Goal: Transaction & Acquisition: Purchase product/service

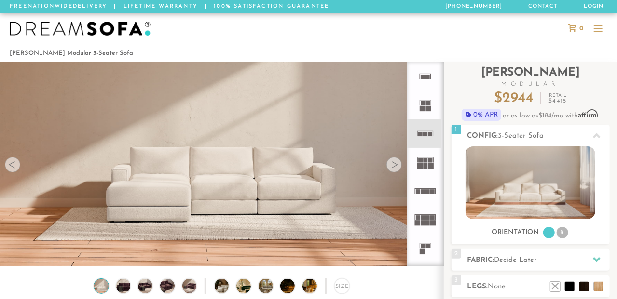
click at [399, 168] on div at bounding box center [393, 164] width 15 height 15
click at [396, 165] on div at bounding box center [393, 164] width 15 height 15
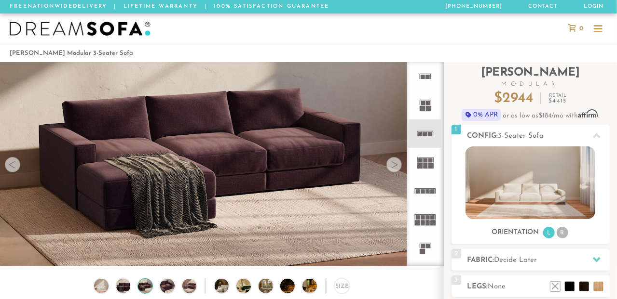
click at [396, 165] on div at bounding box center [393, 164] width 15 height 15
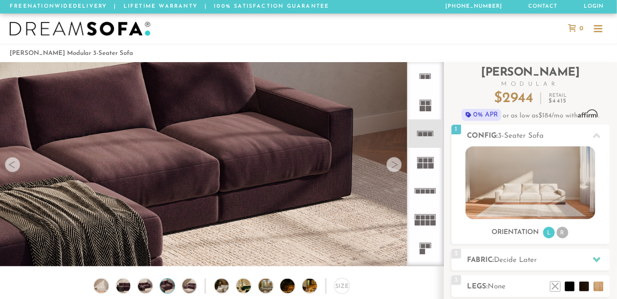
click at [396, 165] on div at bounding box center [393, 164] width 15 height 15
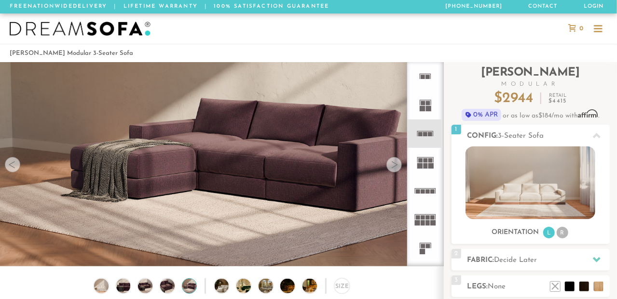
click at [396, 165] on div at bounding box center [393, 164] width 15 height 15
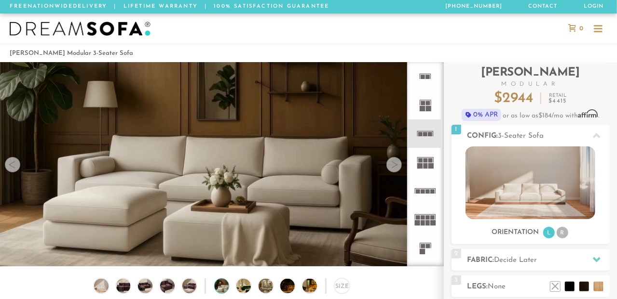
click at [396, 165] on div at bounding box center [393, 164] width 15 height 15
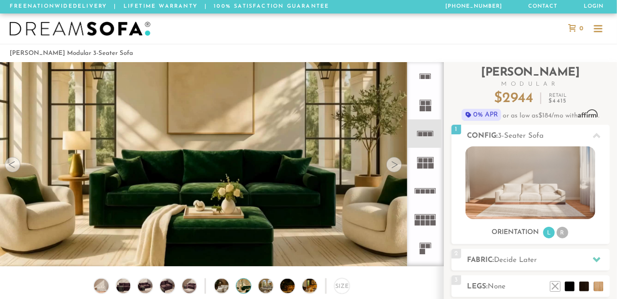
click at [396, 165] on div at bounding box center [393, 164] width 15 height 15
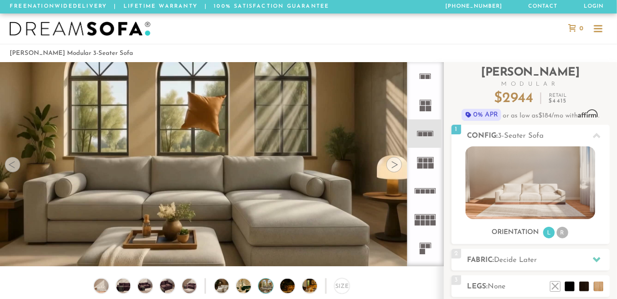
click at [396, 165] on div at bounding box center [393, 164] width 15 height 15
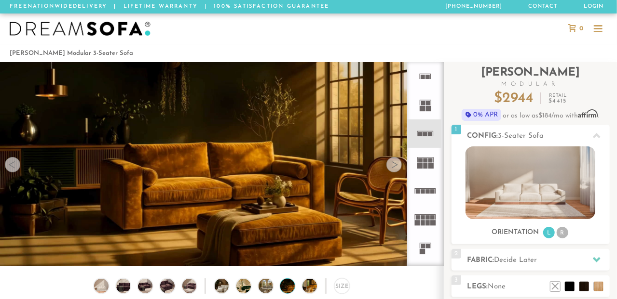
click at [396, 165] on div at bounding box center [393, 164] width 15 height 15
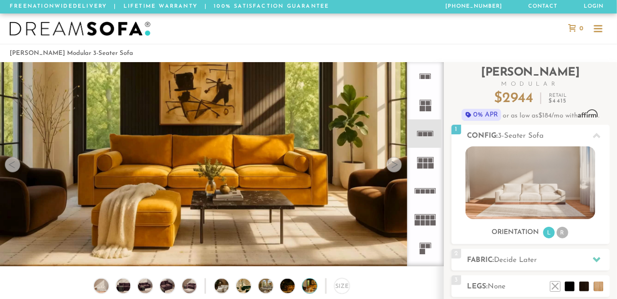
click at [396, 165] on div at bounding box center [393, 164] width 15 height 15
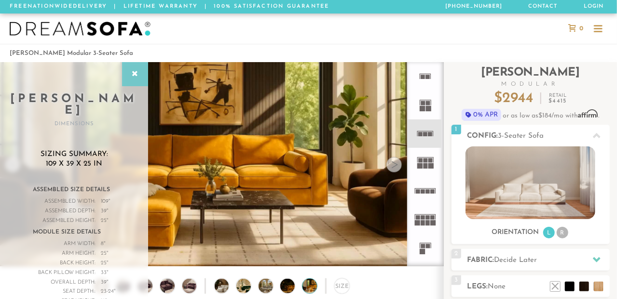
click at [137, 76] on icon at bounding box center [135, 74] width 11 height 8
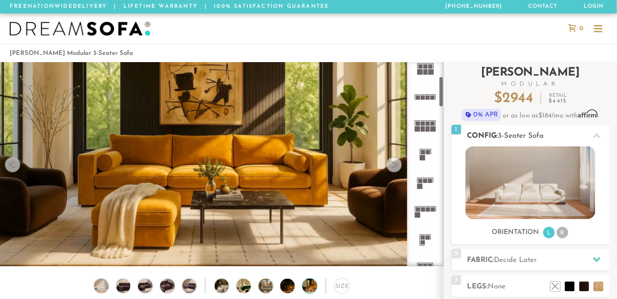
scroll to position [95, 0]
click at [540, 264] on h2 "Fabric: Decide Later" at bounding box center [538, 260] width 142 height 11
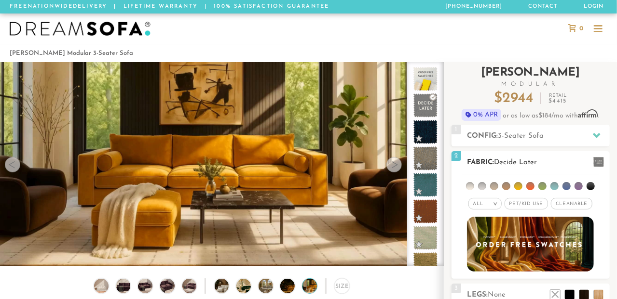
click at [470, 184] on li at bounding box center [470, 186] width 8 height 8
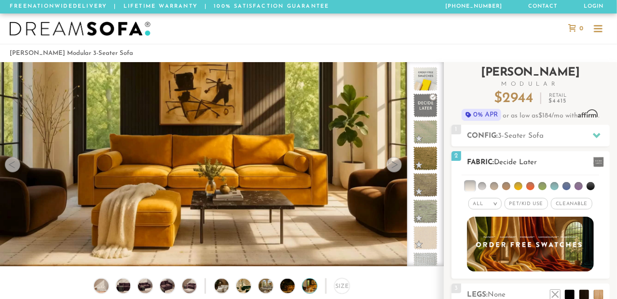
click at [484, 184] on li at bounding box center [482, 186] width 8 height 8
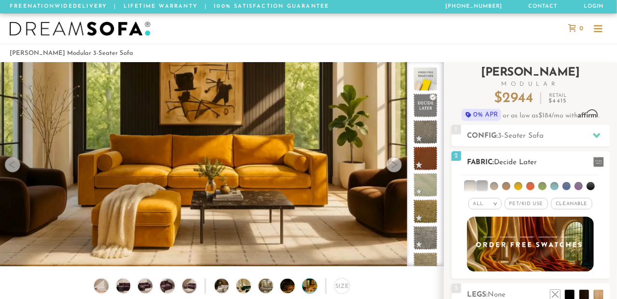
click at [490, 201] on div "All >" at bounding box center [484, 204] width 33 height 12
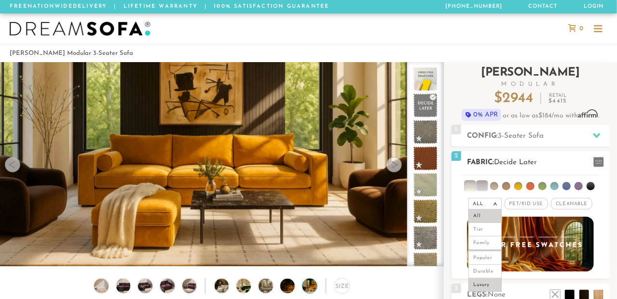
click at [487, 282] on li "Luxury" at bounding box center [484, 285] width 33 height 13
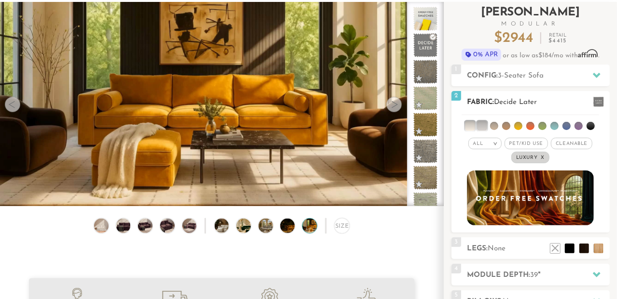
scroll to position [59, 0]
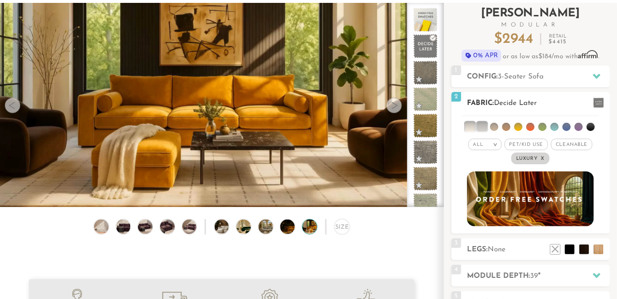
click at [494, 126] on li at bounding box center [494, 127] width 8 height 8
click at [506, 126] on li at bounding box center [506, 127] width 8 height 8
click at [97, 230] on img at bounding box center [101, 227] width 17 height 14
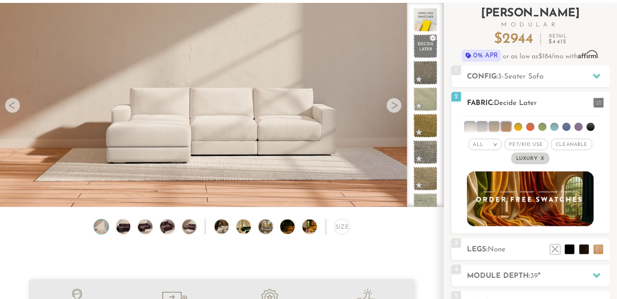
click at [542, 124] on li at bounding box center [542, 127] width 8 height 8
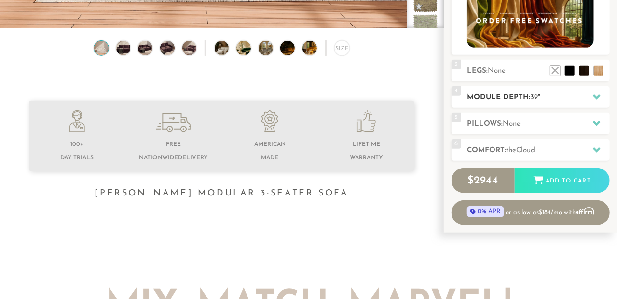
scroll to position [238, 0]
click at [487, 147] on h2 "Comfort: the Cloud" at bounding box center [538, 150] width 142 height 11
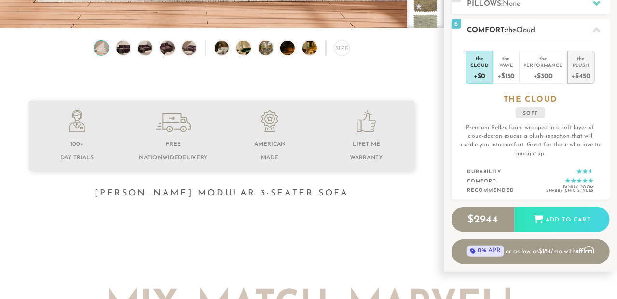
click at [580, 72] on div "+$450" at bounding box center [580, 75] width 19 height 14
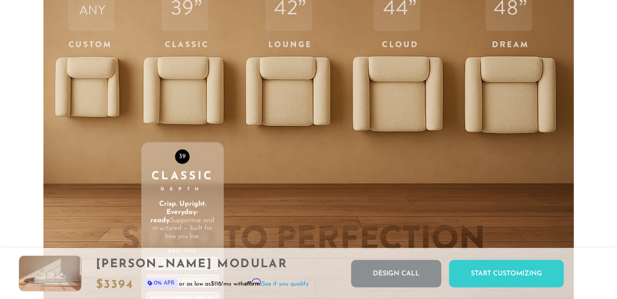
scroll to position [3054, 0]
